Goal: Task Accomplishment & Management: Manage account settings

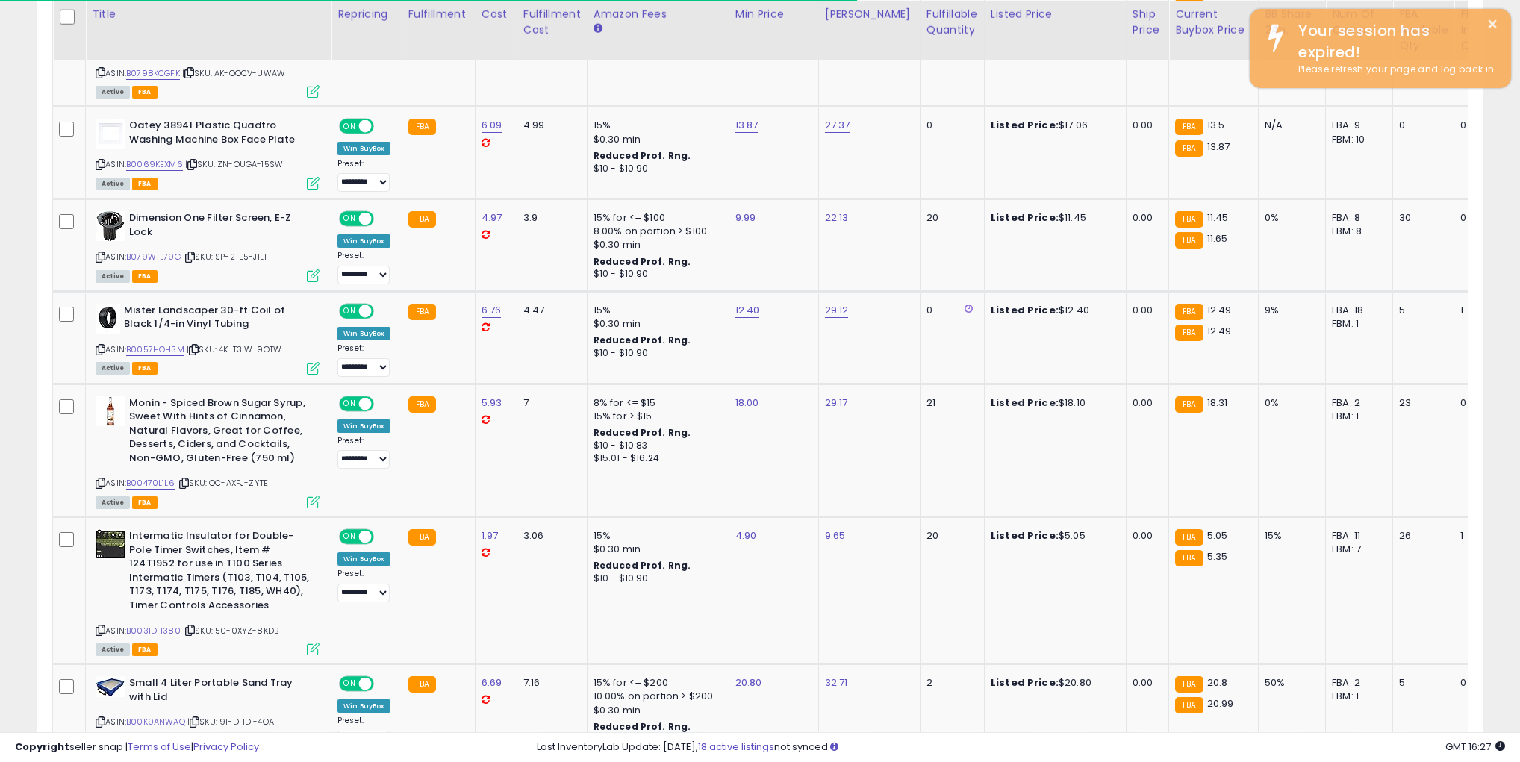
scroll to position [305, 839]
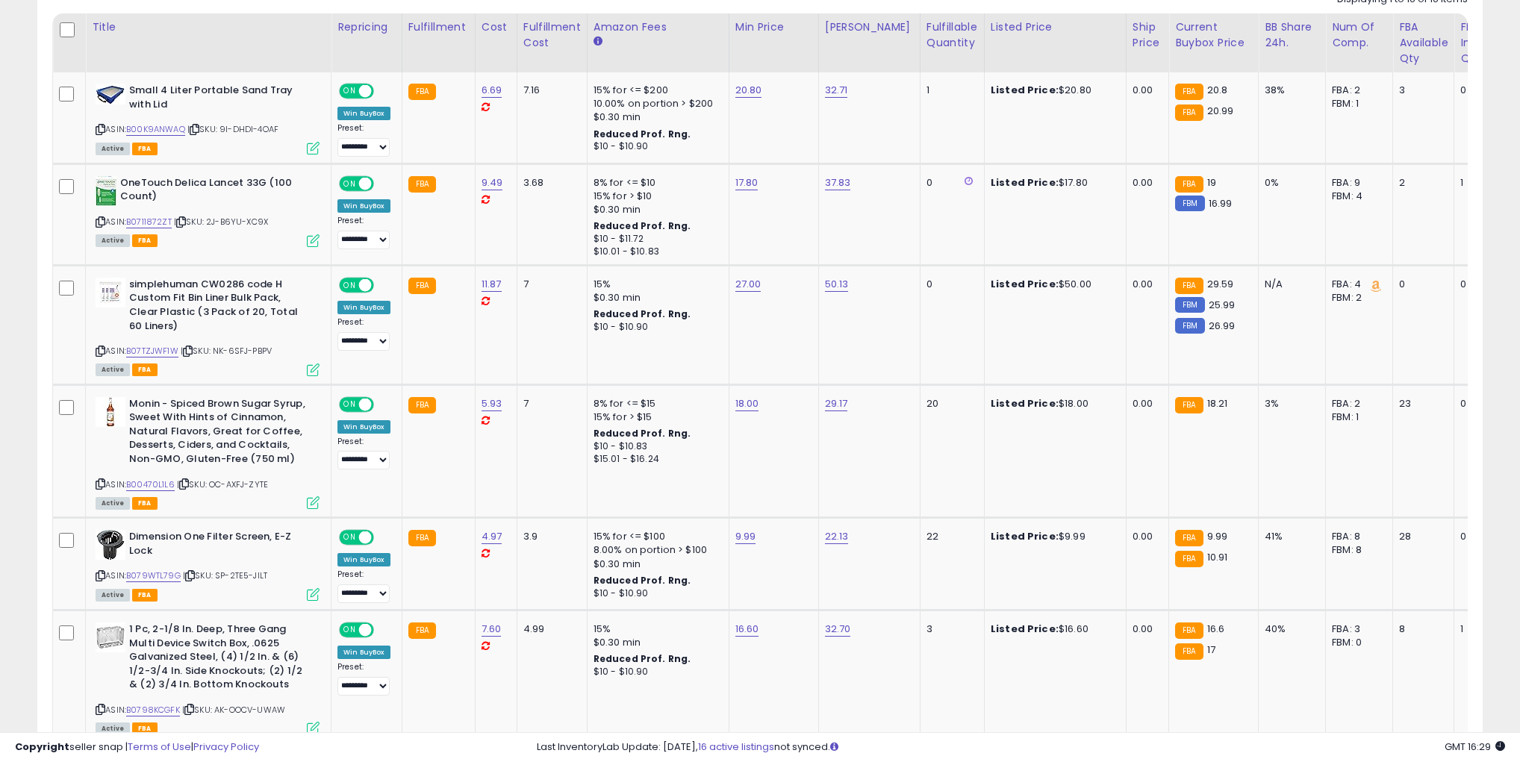
scroll to position [709, 0]
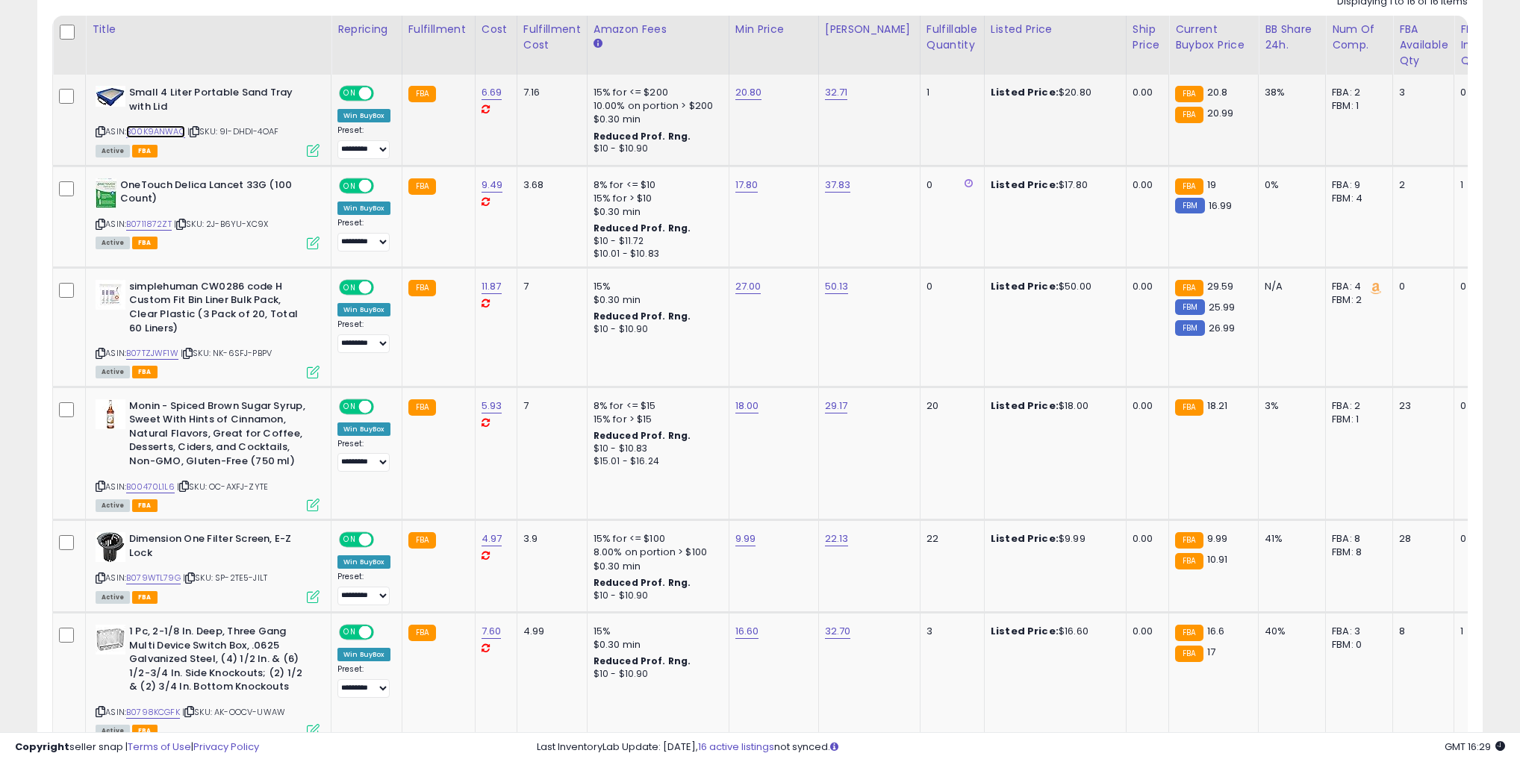
click at [157, 131] on link "B00K9ANWAQ" at bounding box center [155, 131] width 59 height 13
click at [152, 484] on link "B00470L1L6" at bounding box center [150, 487] width 49 height 13
click at [145, 578] on link "B079WTL79G" at bounding box center [153, 578] width 54 height 13
click at [745, 100] on link "18.00" at bounding box center [748, 92] width 27 height 15
drag, startPoint x: 679, startPoint y: 370, endPoint x: 619, endPoint y: 369, distance: 59.7
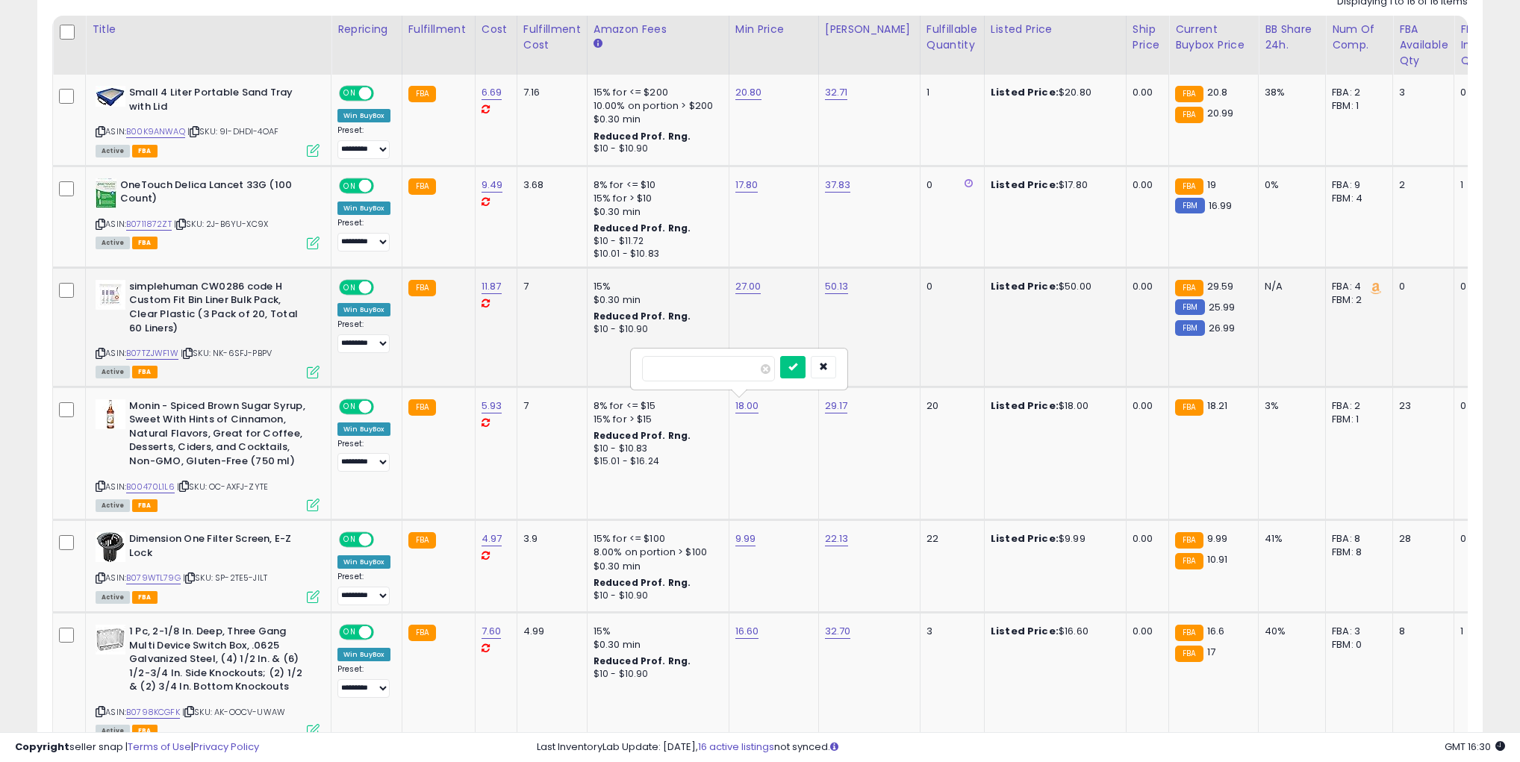
type input "*****"
click at [802, 356] on button "submit" at bounding box center [792, 367] width 25 height 22
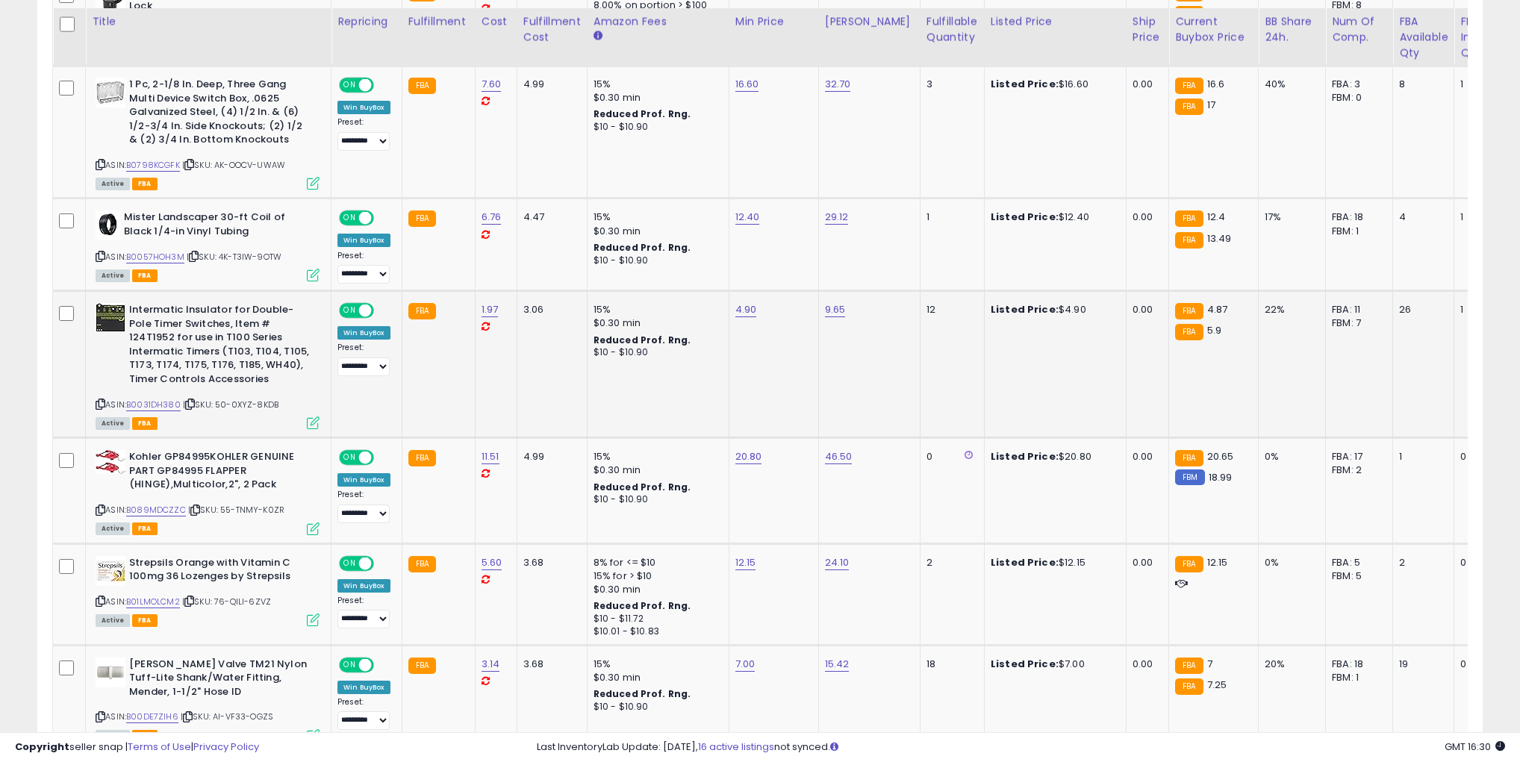
scroll to position [1263, 0]
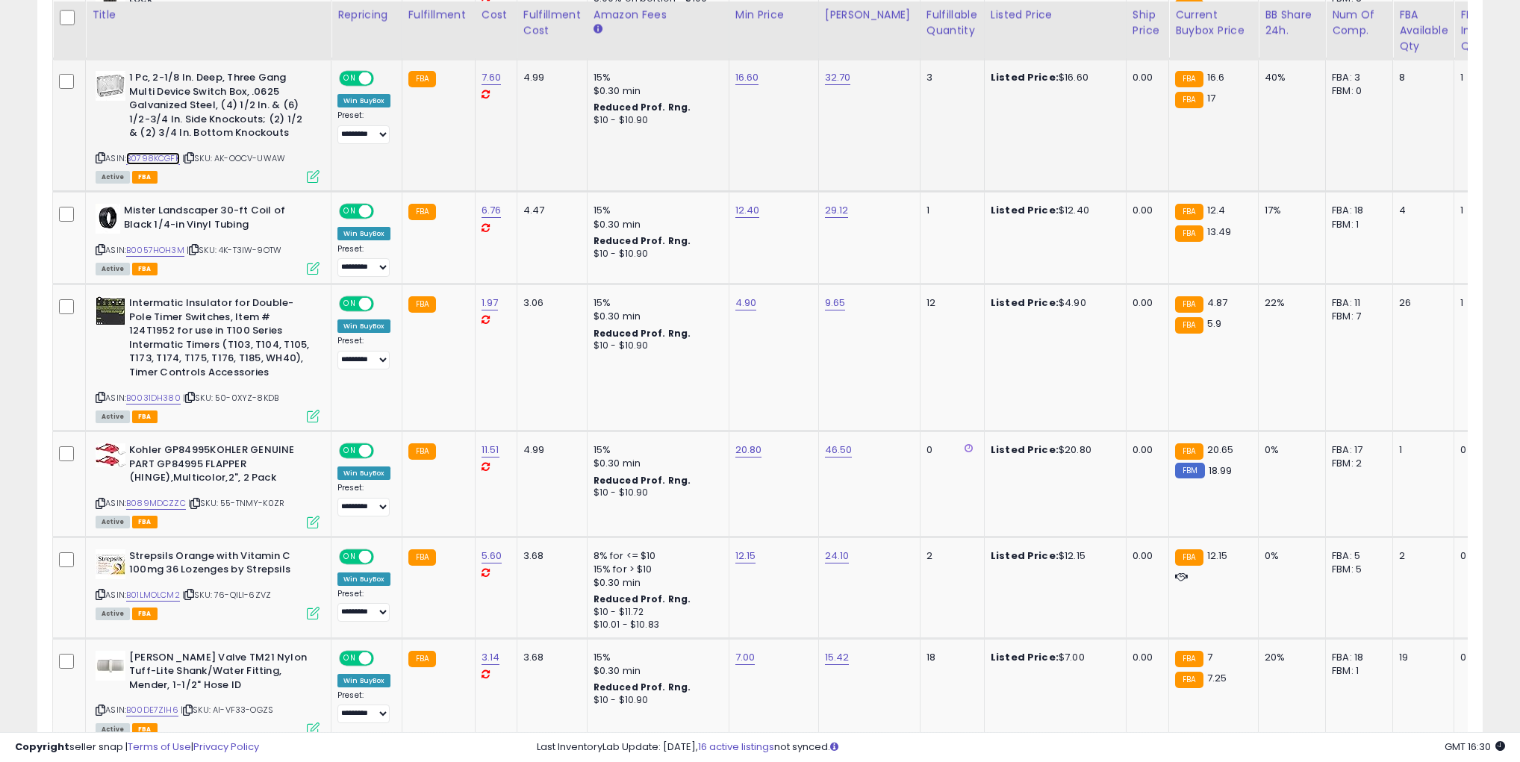
click at [163, 154] on link "B0798KCGFK" at bounding box center [153, 158] width 54 height 13
click at [164, 246] on link "B0057HOH3M" at bounding box center [155, 250] width 58 height 13
click at [153, 392] on link "B0031DH380" at bounding box center [153, 398] width 54 height 13
click at [156, 590] on link "B01LMOLCM2" at bounding box center [153, 595] width 54 height 13
click at [155, 704] on link "B00DE7ZIH6" at bounding box center [152, 710] width 52 height 13
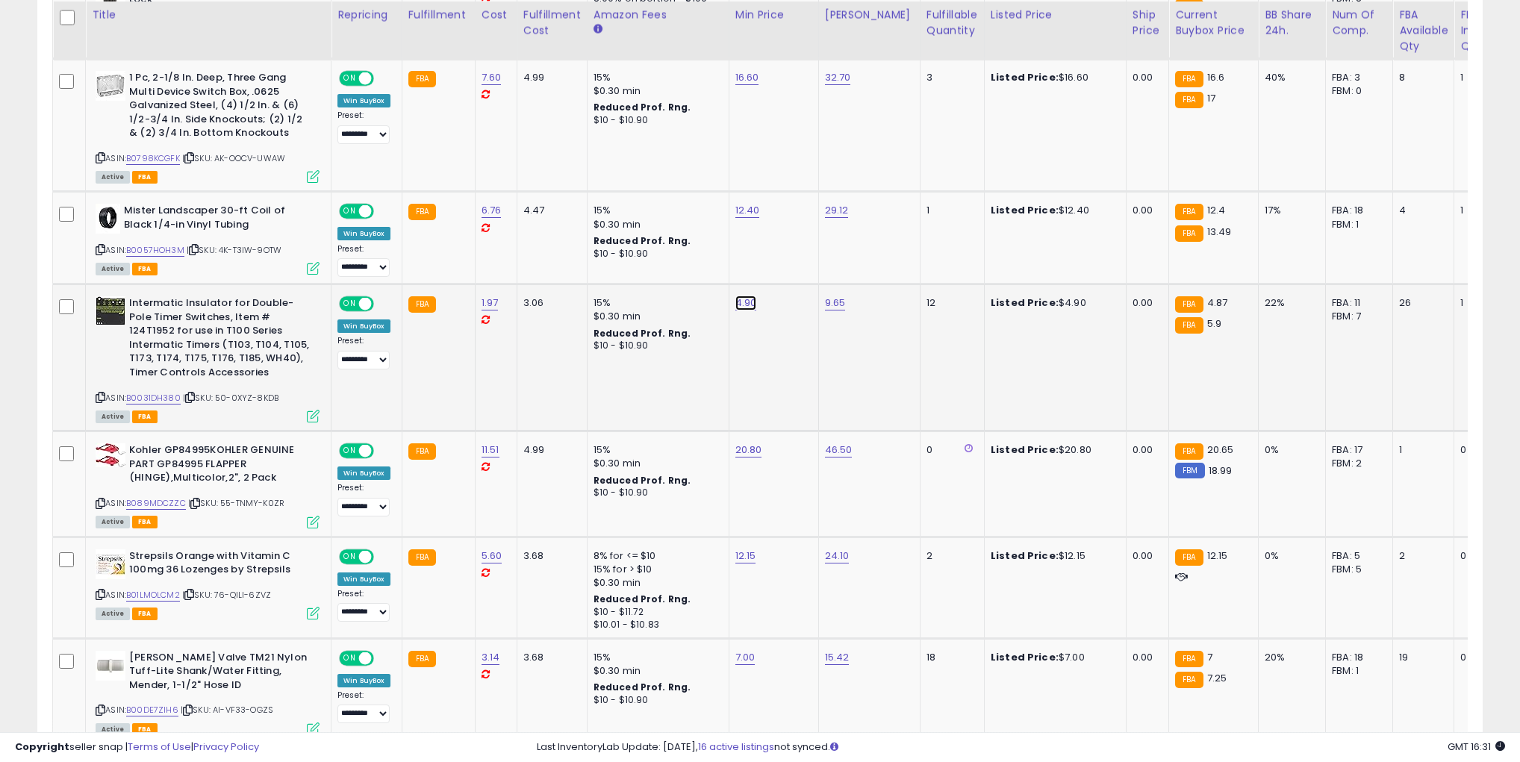
type input "****"
click at [796, 257] on icon "submit" at bounding box center [791, 261] width 9 height 9
type input "****"
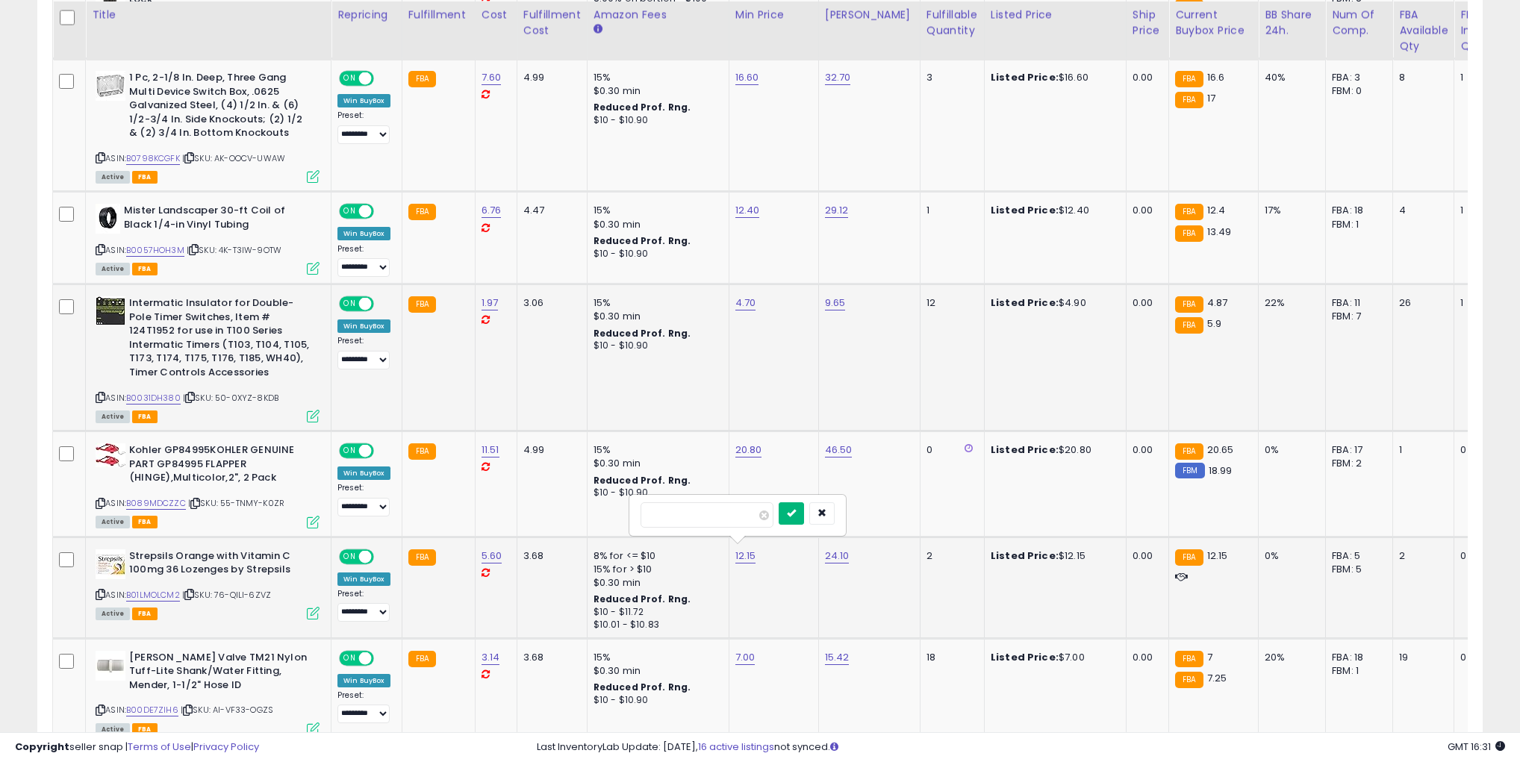
click at [792, 516] on button "submit" at bounding box center [791, 513] width 25 height 22
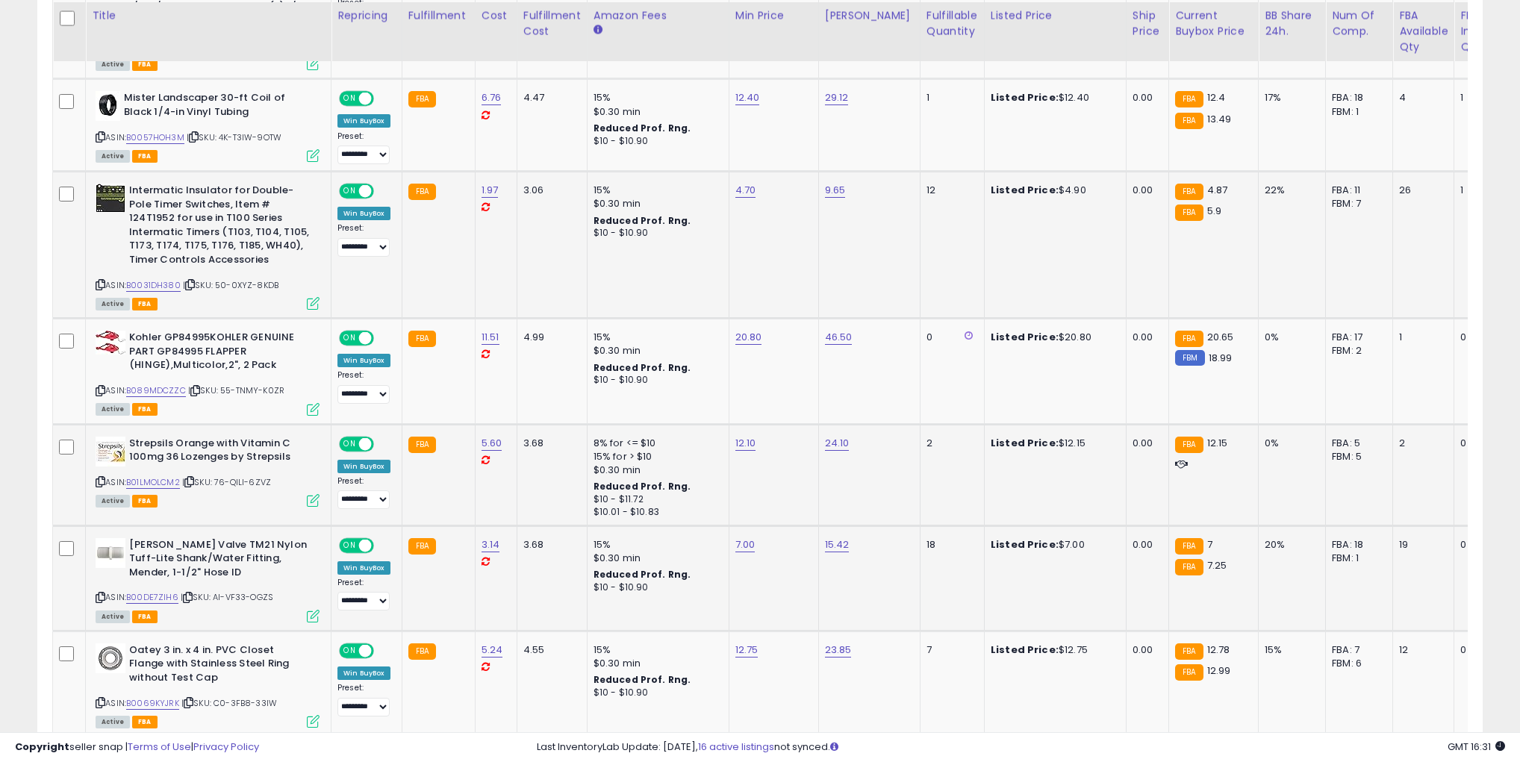
scroll to position [1376, 0]
drag, startPoint x: 704, startPoint y: 502, endPoint x: 555, endPoint y: 493, distance: 149.6
click at [555, 493] on tbody "**********" at bounding box center [1188, 267] width 2270 height 1720
type input "****"
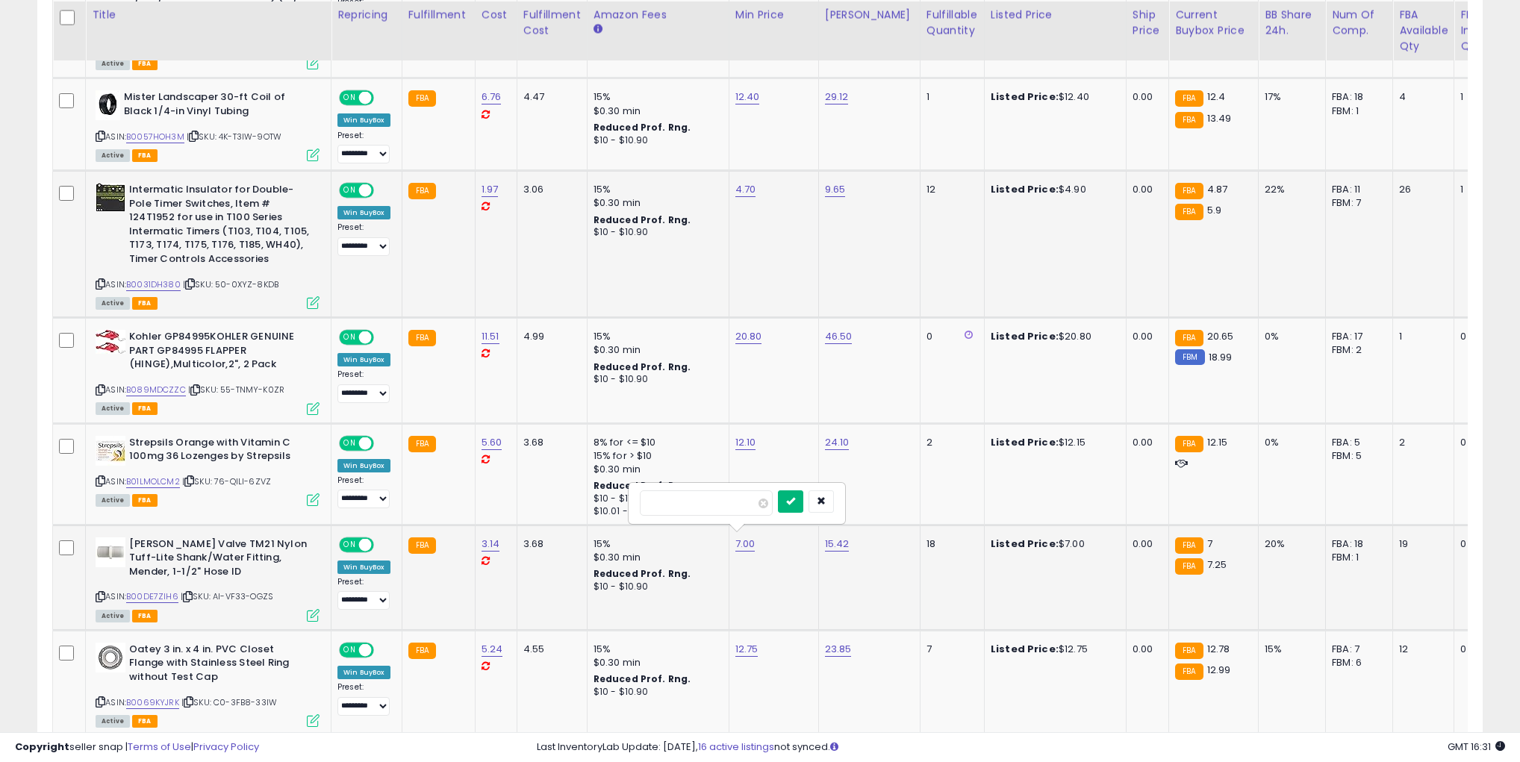
click at [795, 496] on icon "submit" at bounding box center [790, 500] width 9 height 9
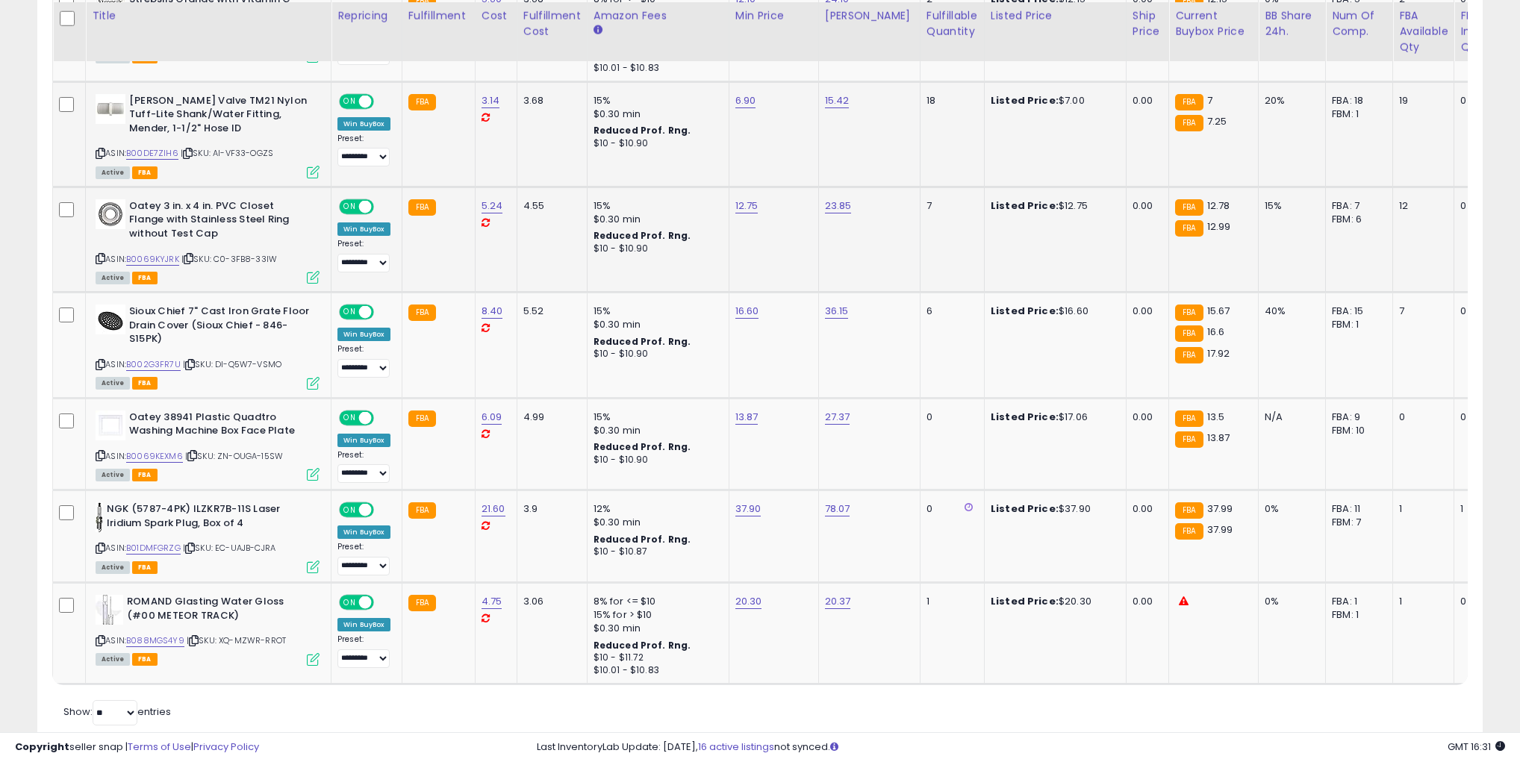
scroll to position [1821, 0]
click at [137, 246] on div "ASIN: B0069KYJRK | SKU: C0-3FB8-33IW Active FBA" at bounding box center [208, 239] width 224 height 83
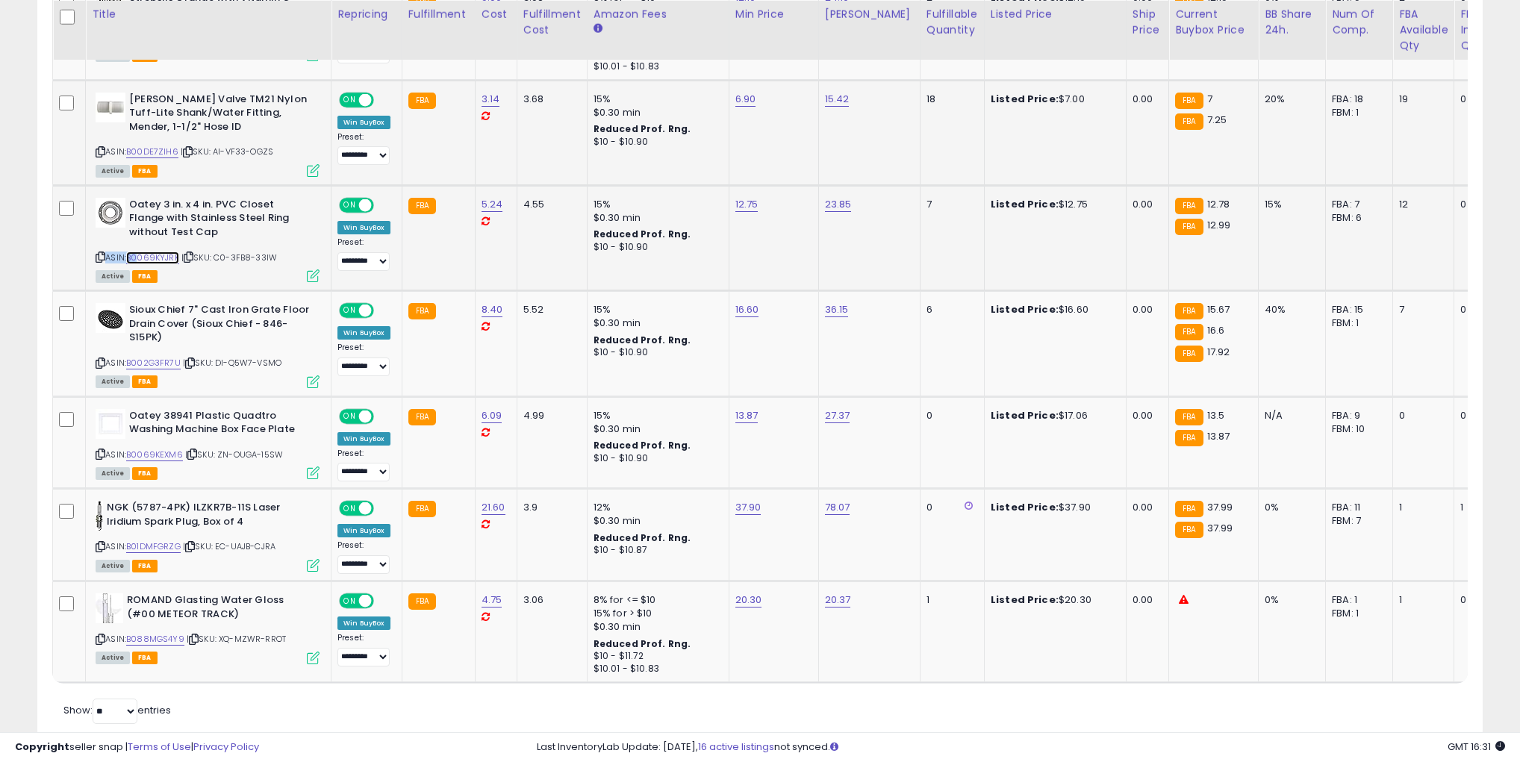
click at [137, 252] on link "B0069KYJRK" at bounding box center [152, 258] width 53 height 13
click at [159, 362] on div "ASIN: B002G3FR7U | SKU: DI-Q5W7-VSMO Active FBA" at bounding box center [208, 344] width 224 height 83
click at [158, 358] on link "B002G3FR7U" at bounding box center [153, 363] width 54 height 13
click at [155, 634] on link "B088MGS4Y9" at bounding box center [155, 639] width 58 height 13
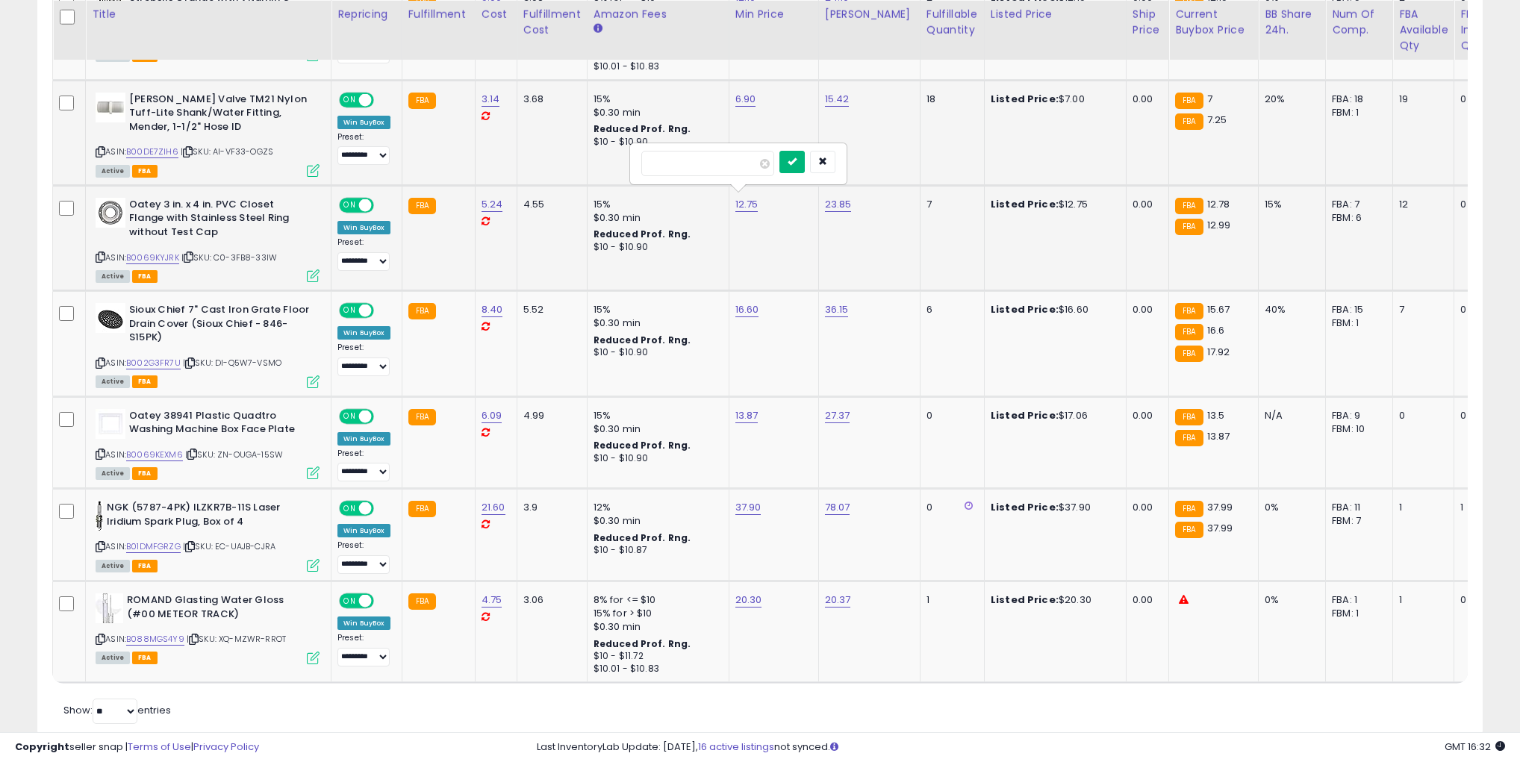
type input "*****"
click at [799, 171] on button "submit" at bounding box center [791, 162] width 25 height 22
click at [797, 269] on icon "submit" at bounding box center [792, 265] width 9 height 9
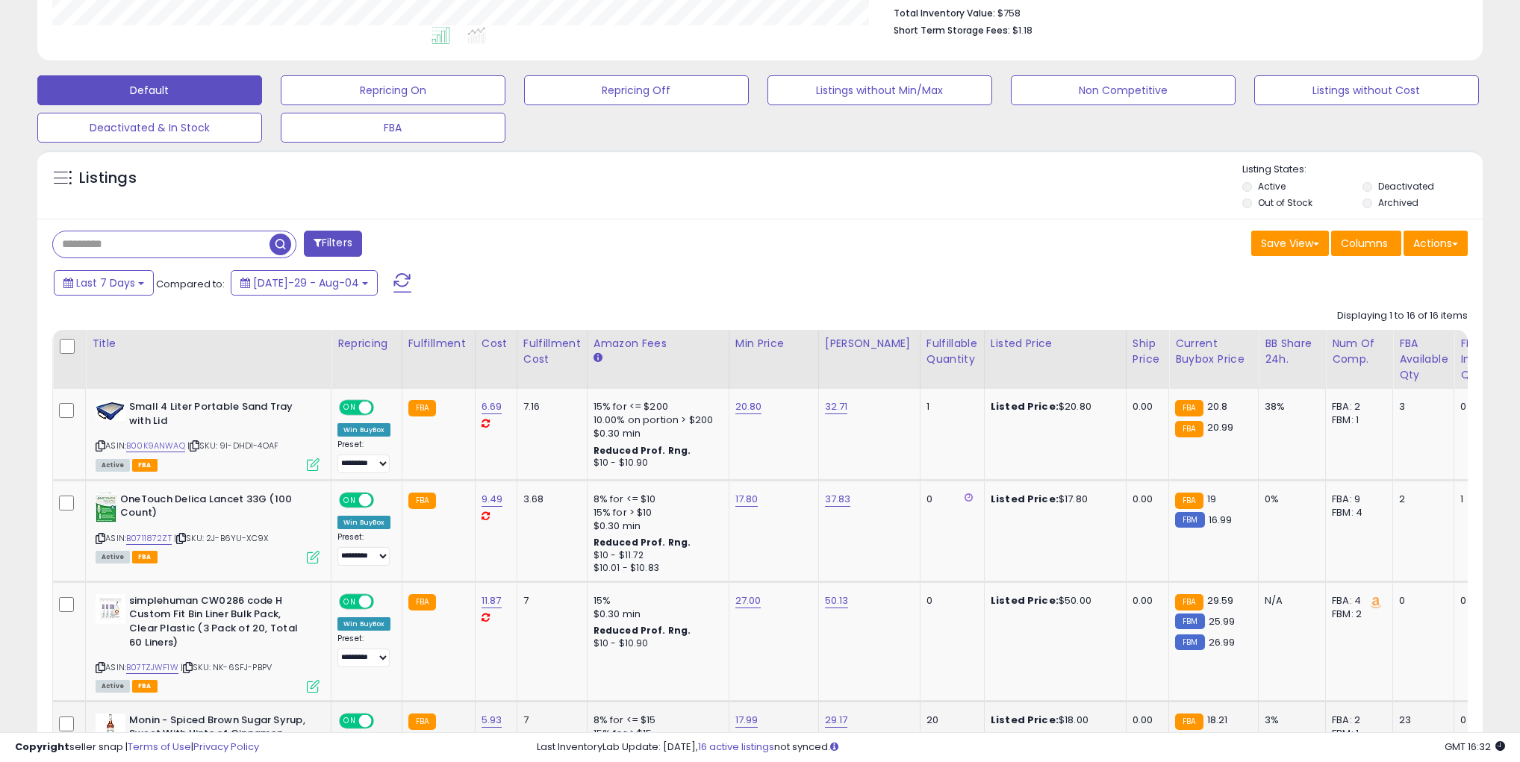
scroll to position [0, 0]
